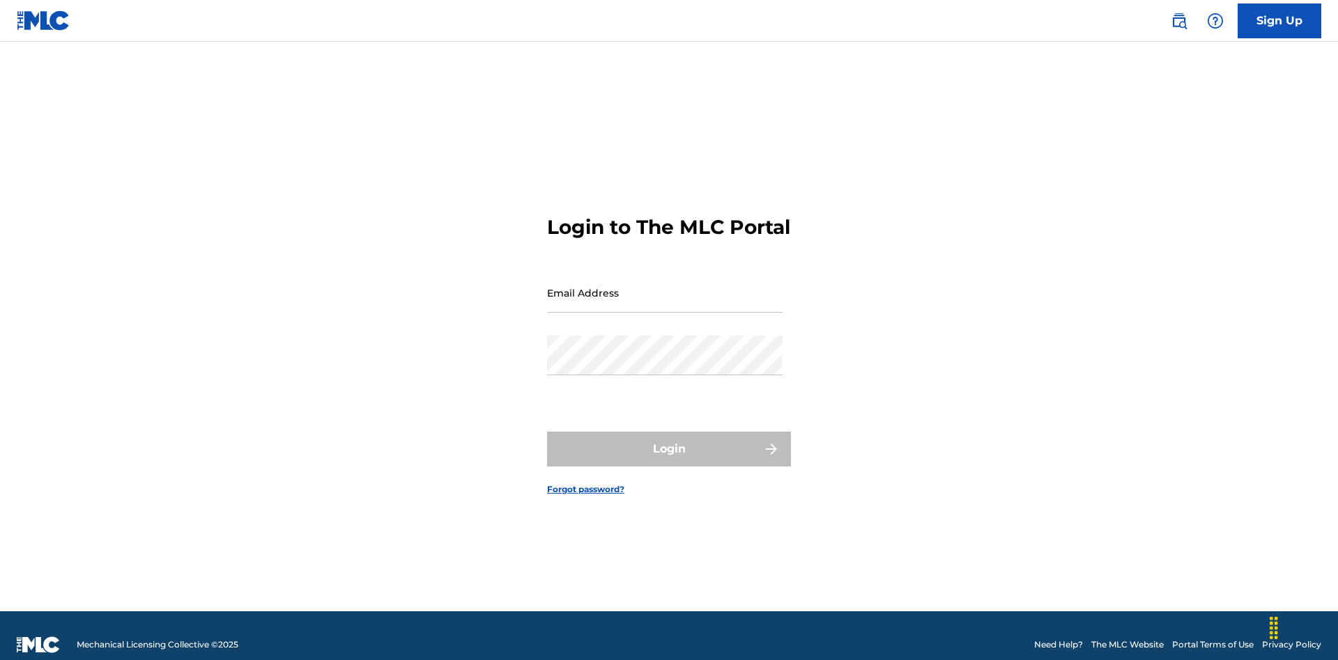
scroll to position [18, 0]
click at [665, 286] on input "Email Address" at bounding box center [664, 293] width 235 height 40
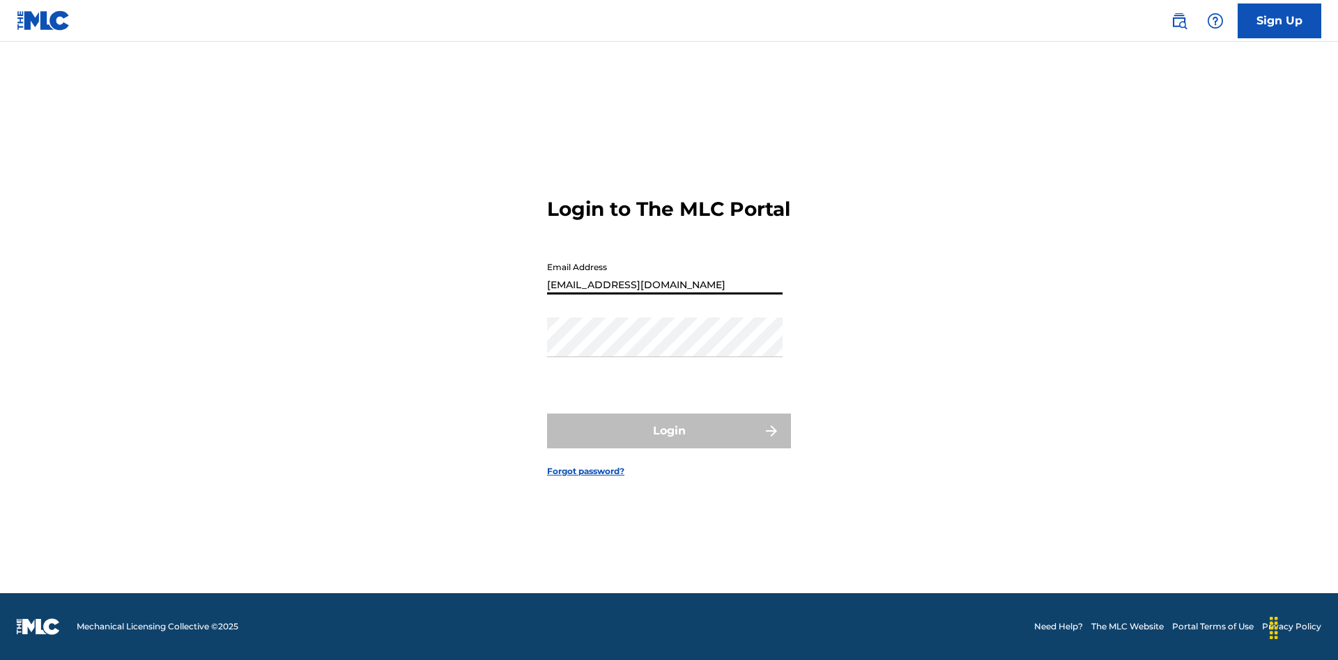
type input "Duke.McTesterson@gmail.com"
click at [669, 443] on button "Login" at bounding box center [669, 431] width 244 height 35
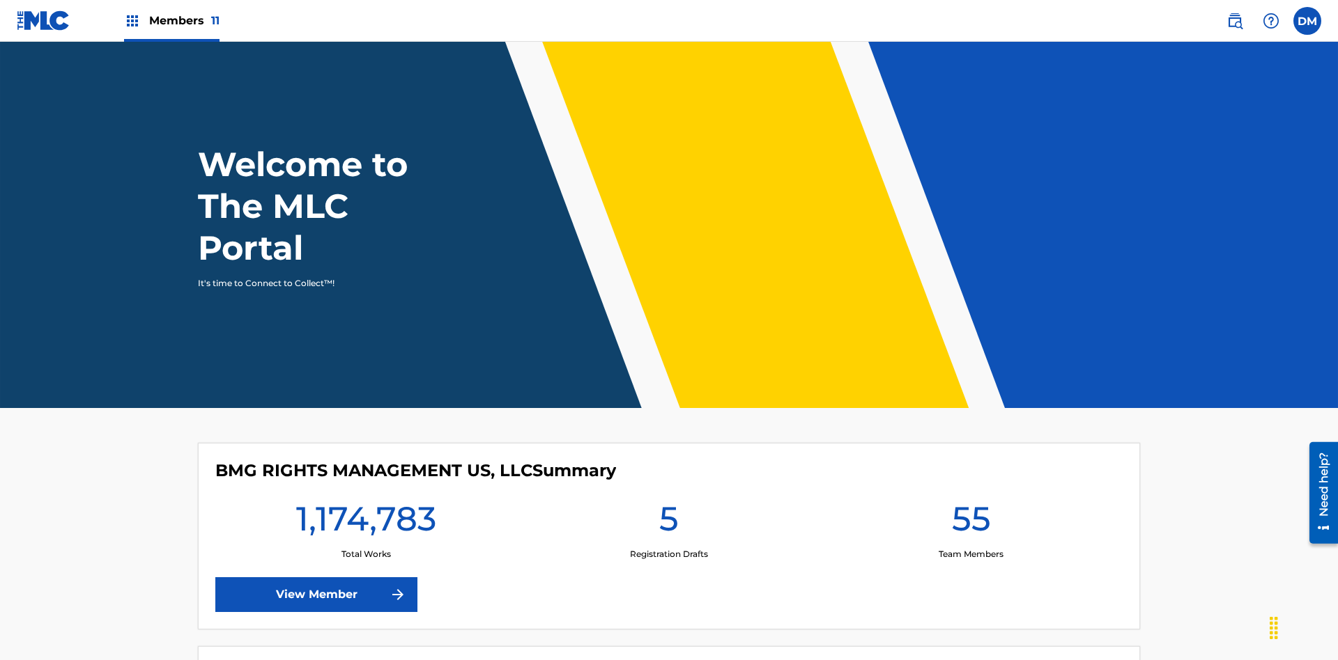
click at [171, 20] on span "Members 11" at bounding box center [184, 21] width 70 height 16
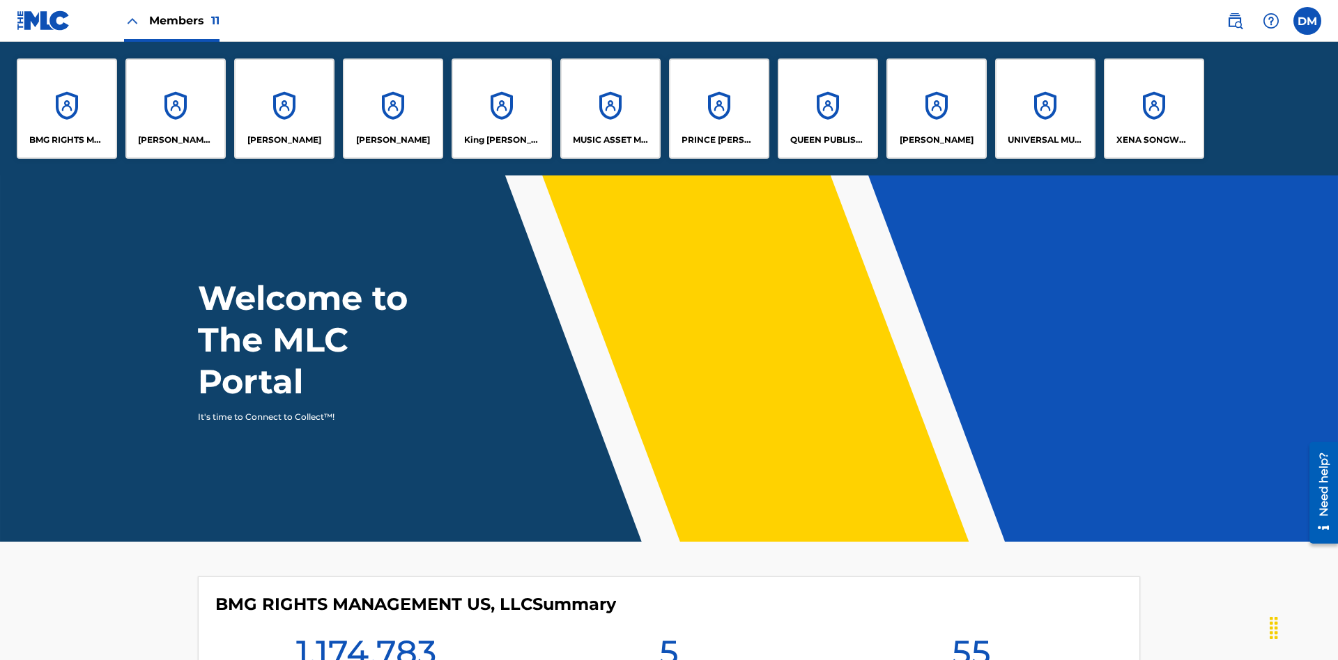
click at [501, 140] on p "King McTesterson" at bounding box center [502, 140] width 76 height 13
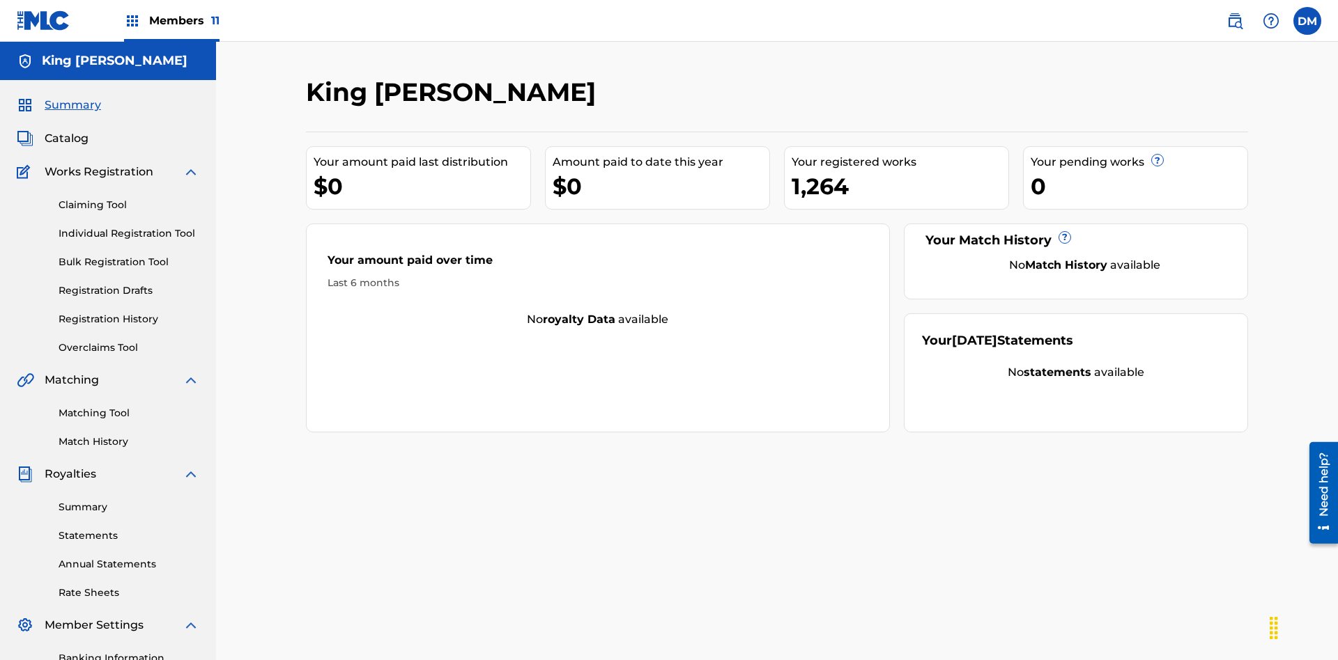
click at [129, 341] on link "Overclaims Tool" at bounding box center [129, 348] width 141 height 15
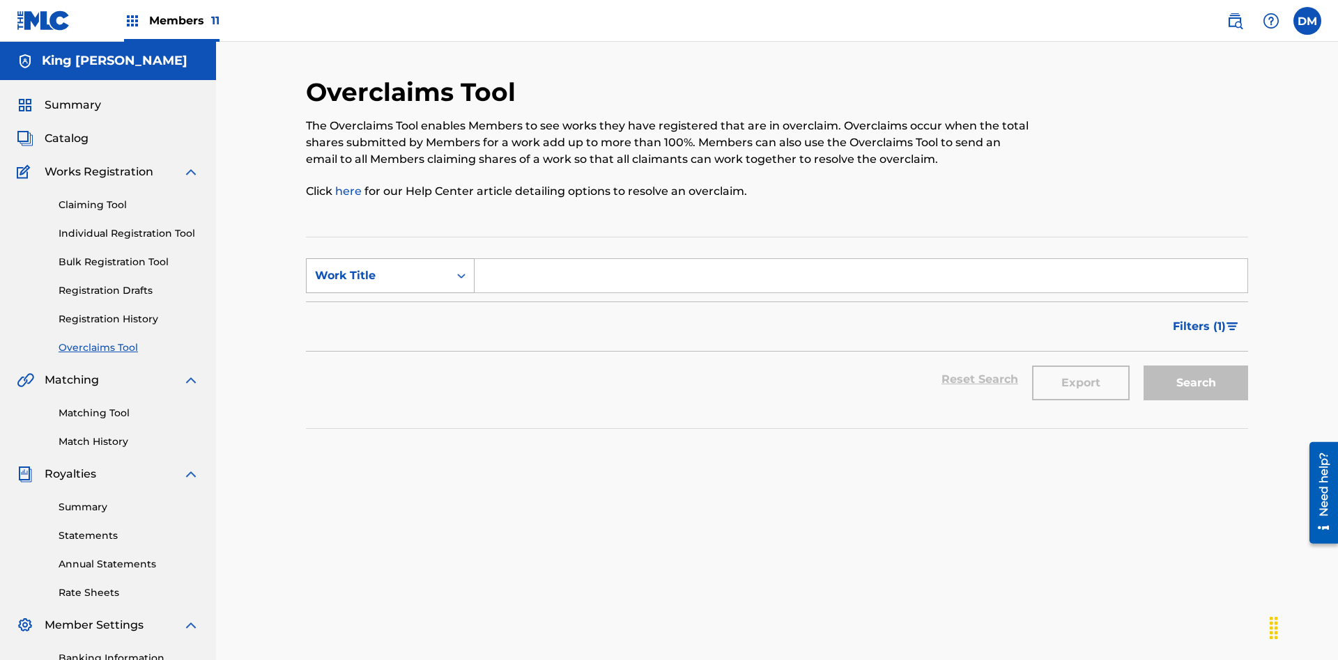
click at [378, 268] on div "Work Title" at bounding box center [377, 276] width 125 height 17
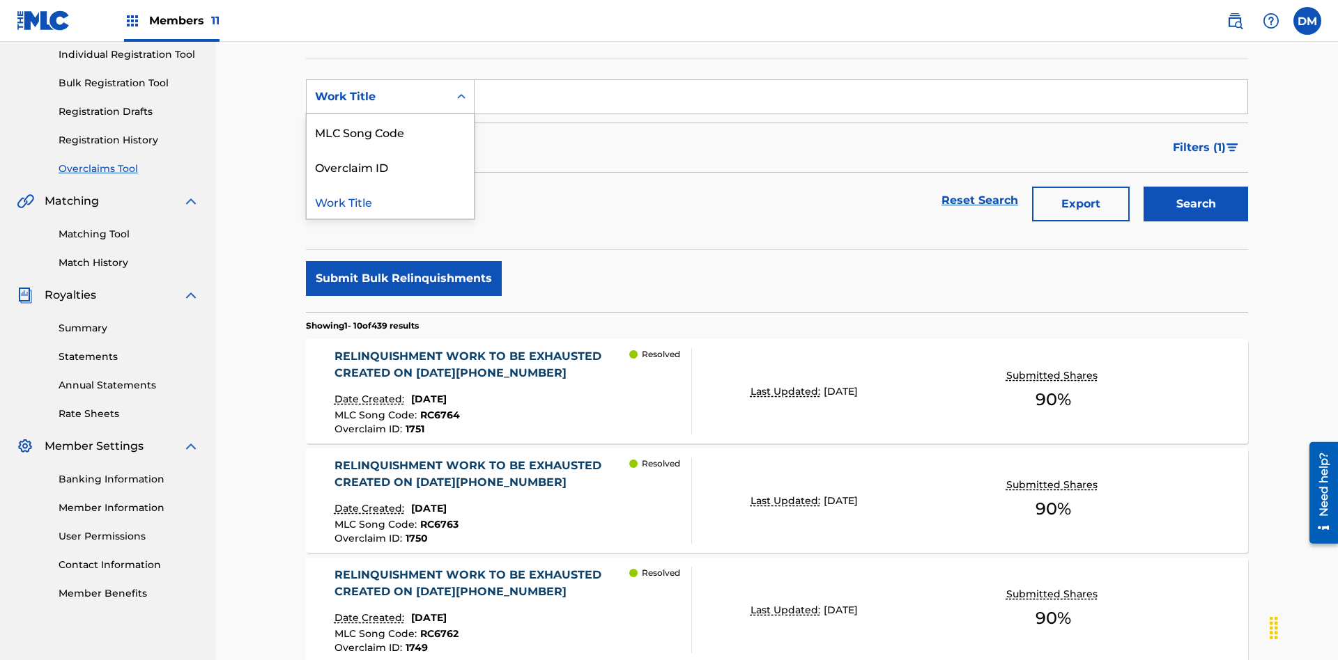
click at [390, 166] on div "Overclaim ID" at bounding box center [390, 166] width 167 height 35
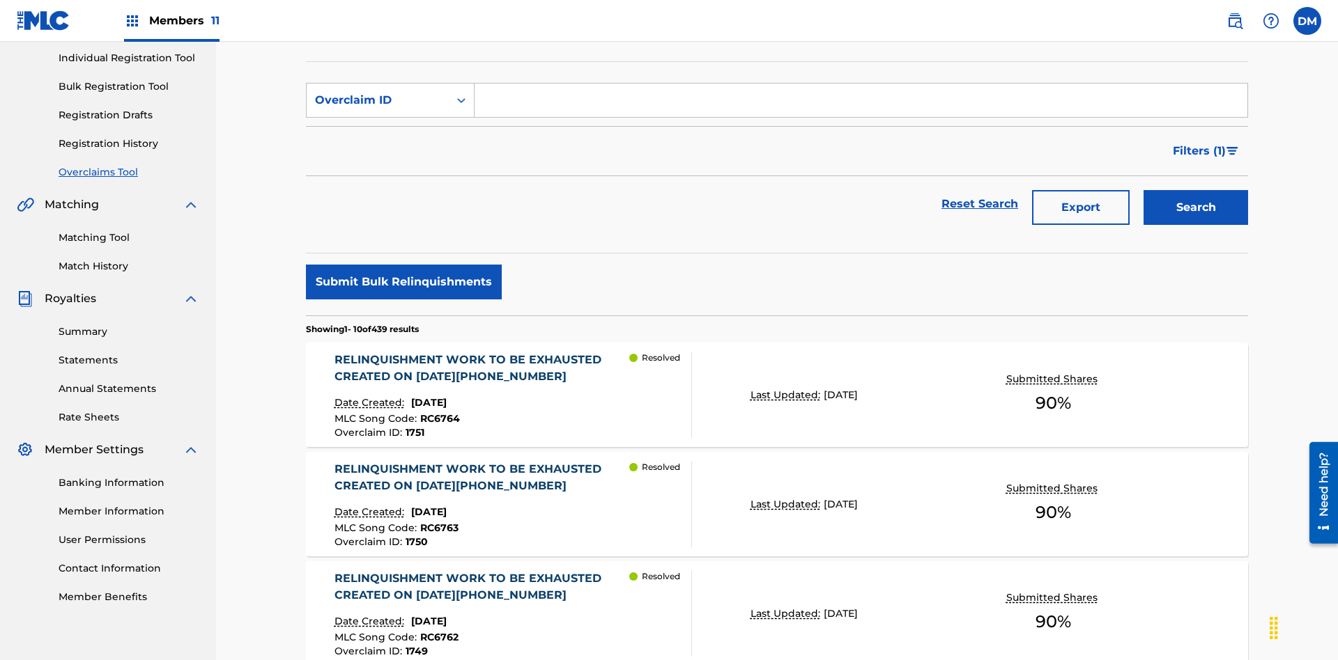
click at [860, 100] on input "Search Form" at bounding box center [860, 100] width 773 height 33
type input "1421"
click at [1195, 190] on button "Search" at bounding box center [1195, 207] width 104 height 35
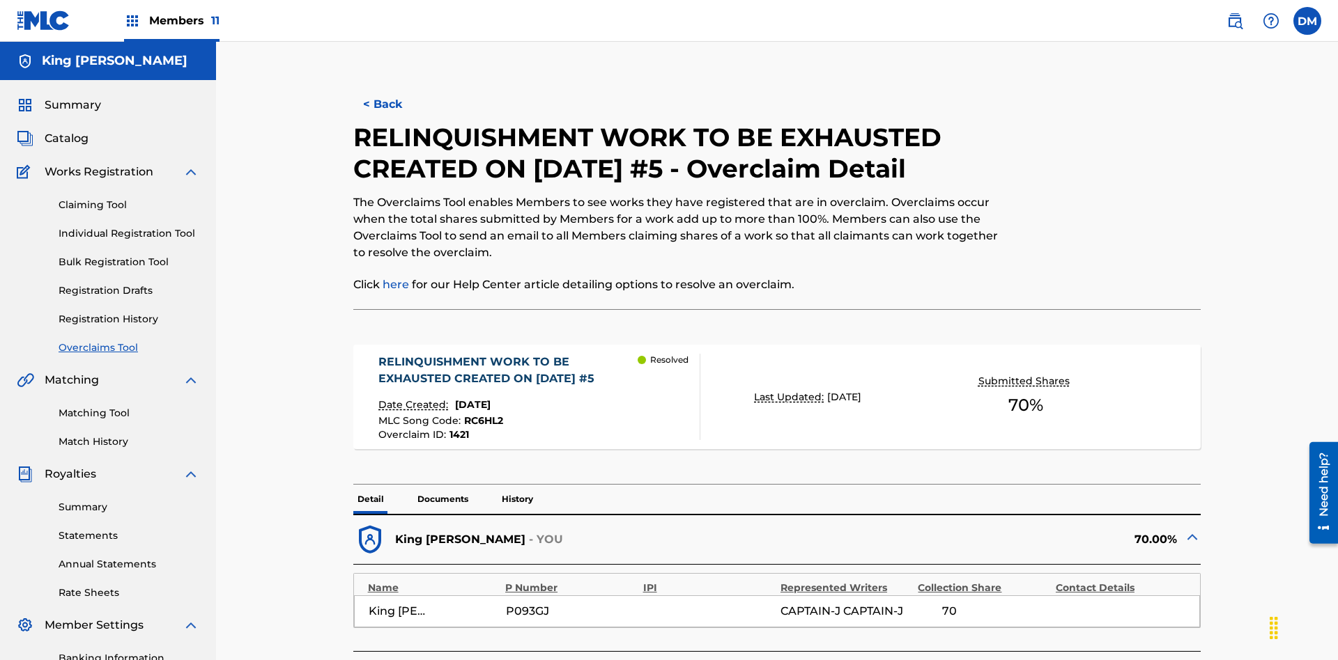
click at [442, 485] on p "Documents" at bounding box center [442, 499] width 59 height 29
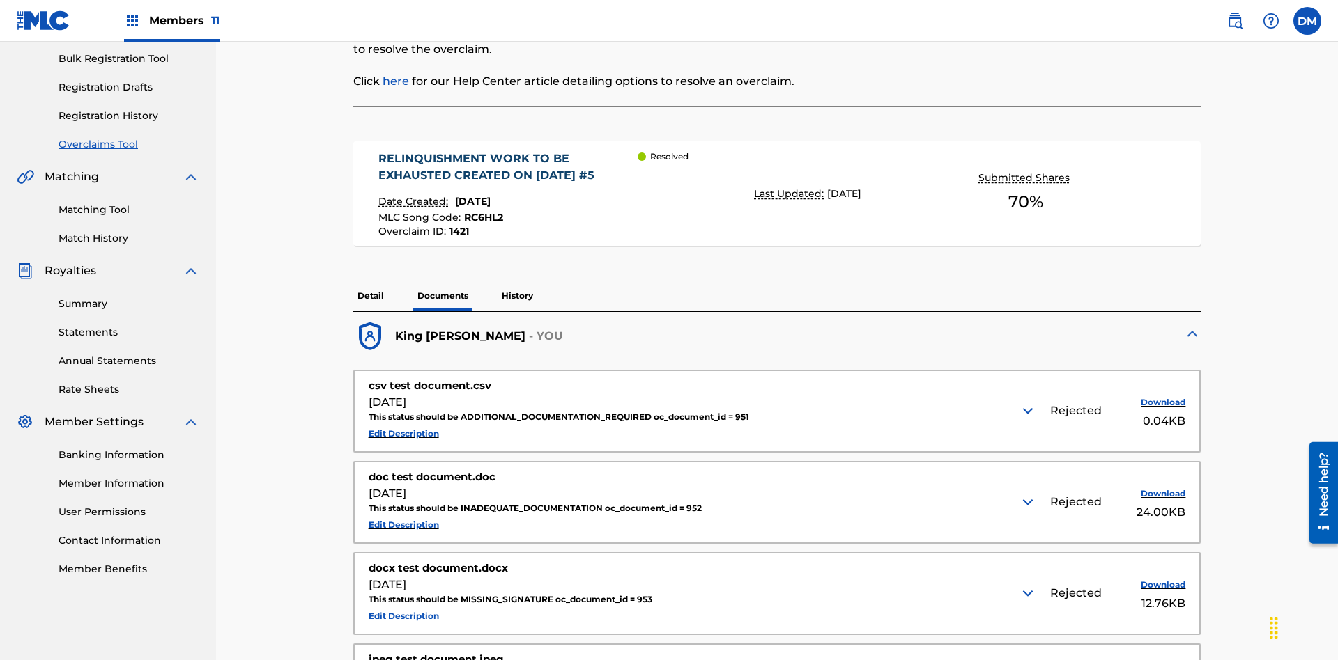
click at [1029, 403] on img at bounding box center [1027, 411] width 17 height 17
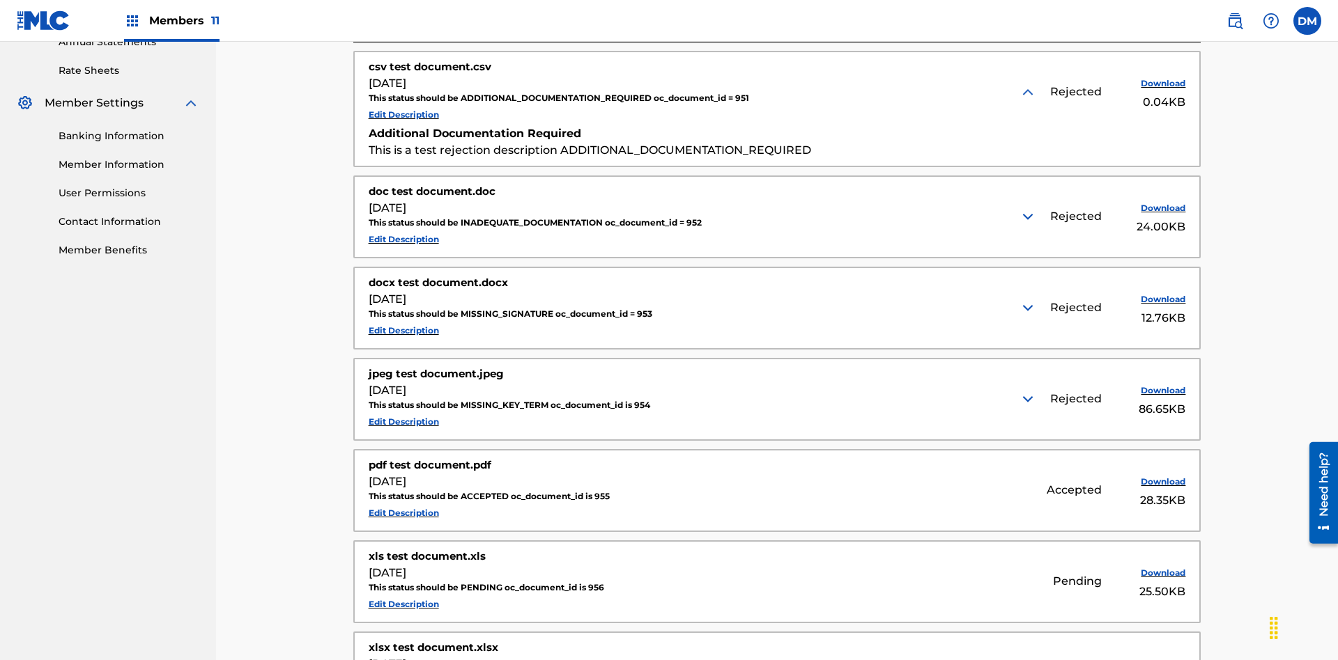
click at [1029, 208] on img at bounding box center [1027, 216] width 17 height 17
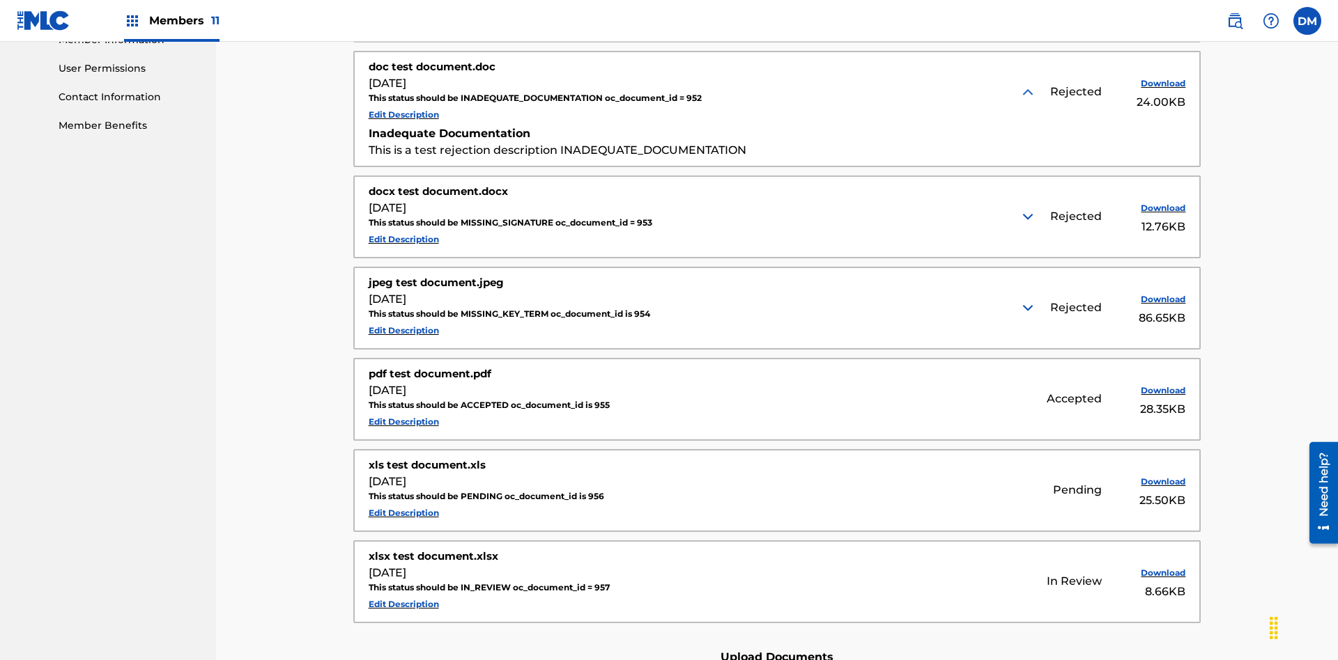
click at [1029, 208] on img at bounding box center [1027, 216] width 17 height 17
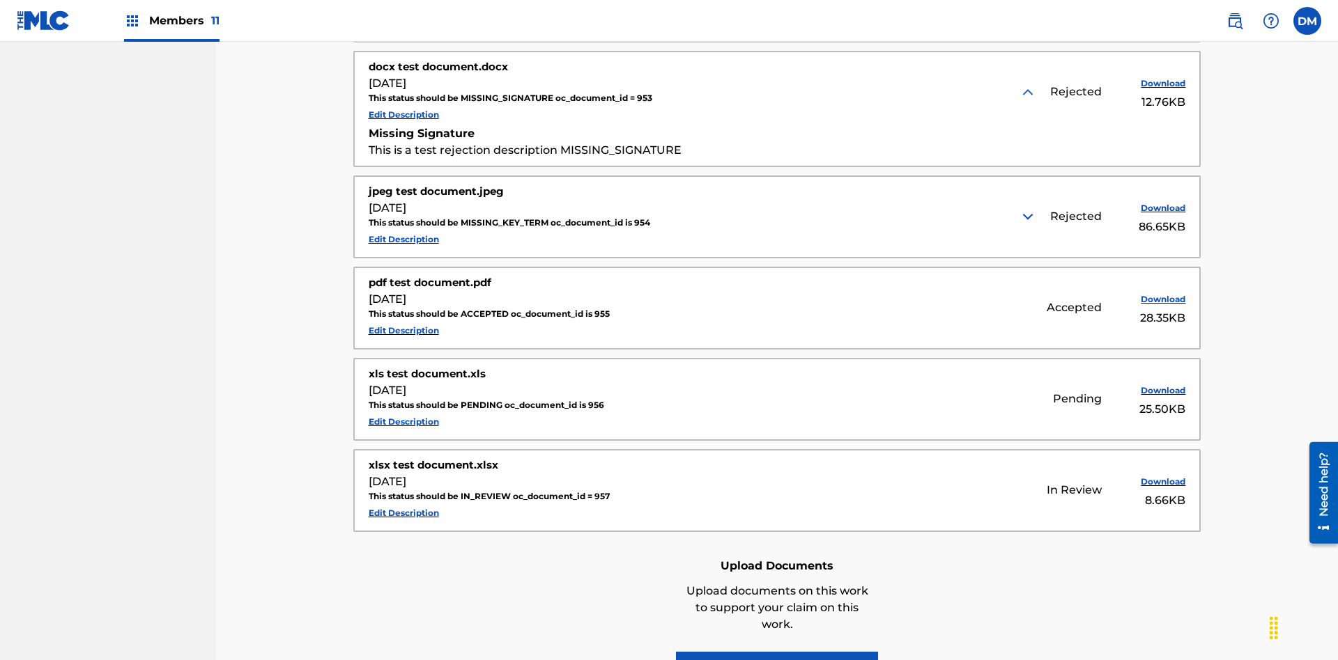
click at [1029, 208] on img at bounding box center [1027, 216] width 17 height 17
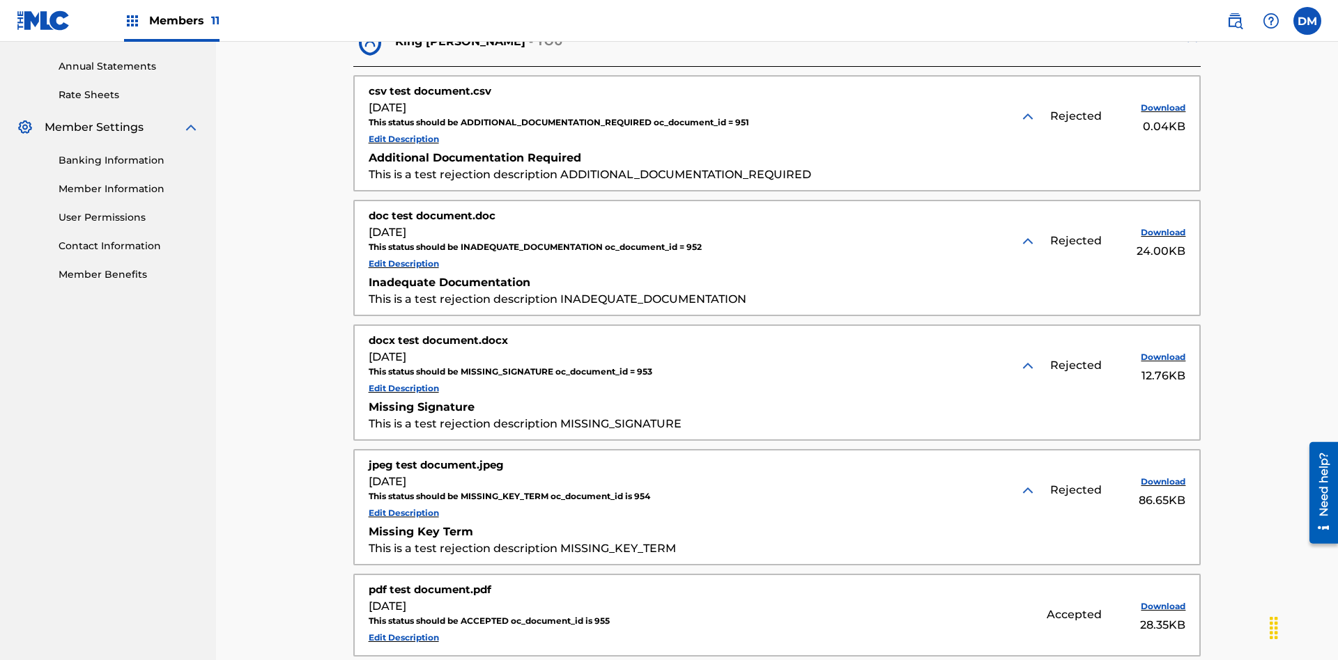
scroll to position [530, 0]
